Goal: Task Accomplishment & Management: Complete application form

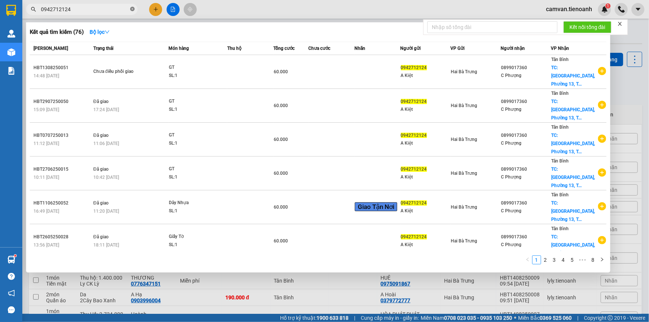
click at [132, 11] on icon "close-circle" at bounding box center [132, 9] width 4 height 4
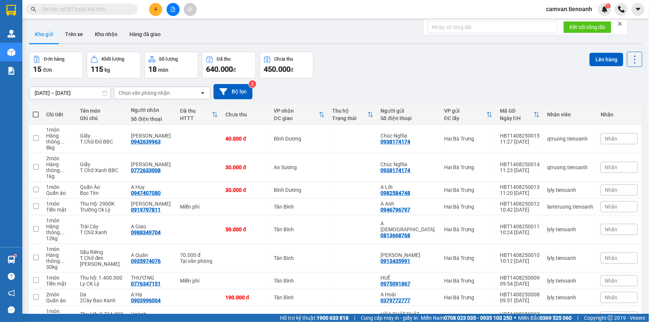
click at [80, 8] on input "text" at bounding box center [85, 9] width 88 height 8
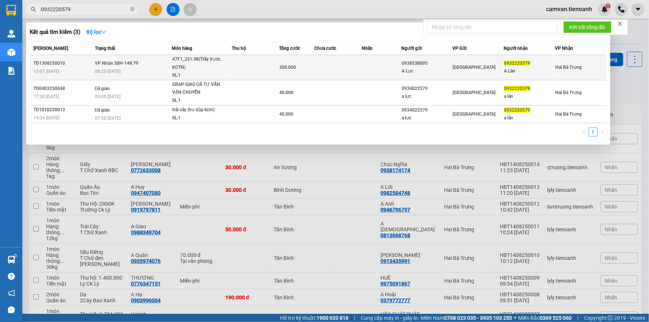
type input "0932220579"
click at [153, 72] on div "08:25 [DATE]" at bounding box center [133, 71] width 77 height 8
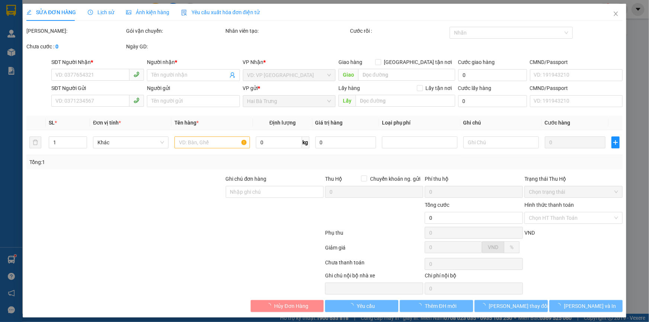
type input "0932220579"
type input "A Lân"
type input "0938538005"
type input "A Lực"
type input "300.000"
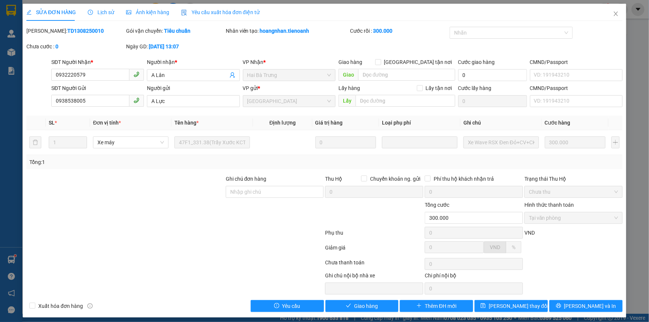
click at [104, 11] on span "Lịch sử" at bounding box center [101, 12] width 26 height 6
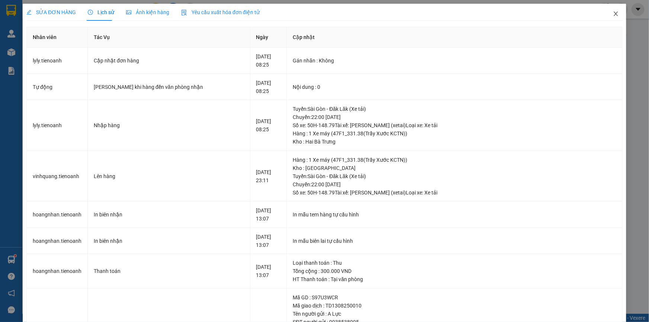
click at [613, 17] on icon "close" at bounding box center [616, 14] width 6 height 6
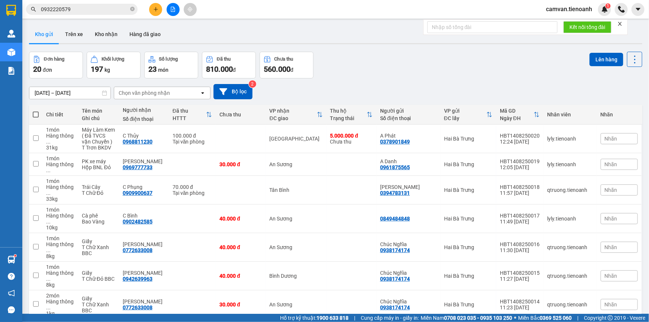
click at [106, 8] on input "0932220579" at bounding box center [85, 9] width 88 height 8
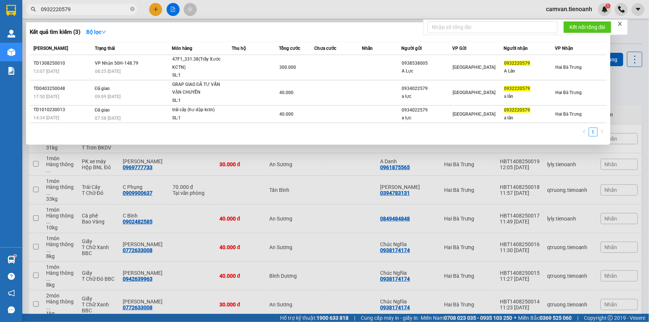
click at [88, 7] on input "0932220579" at bounding box center [85, 9] width 88 height 8
